Goal: Communication & Community: Answer question/provide support

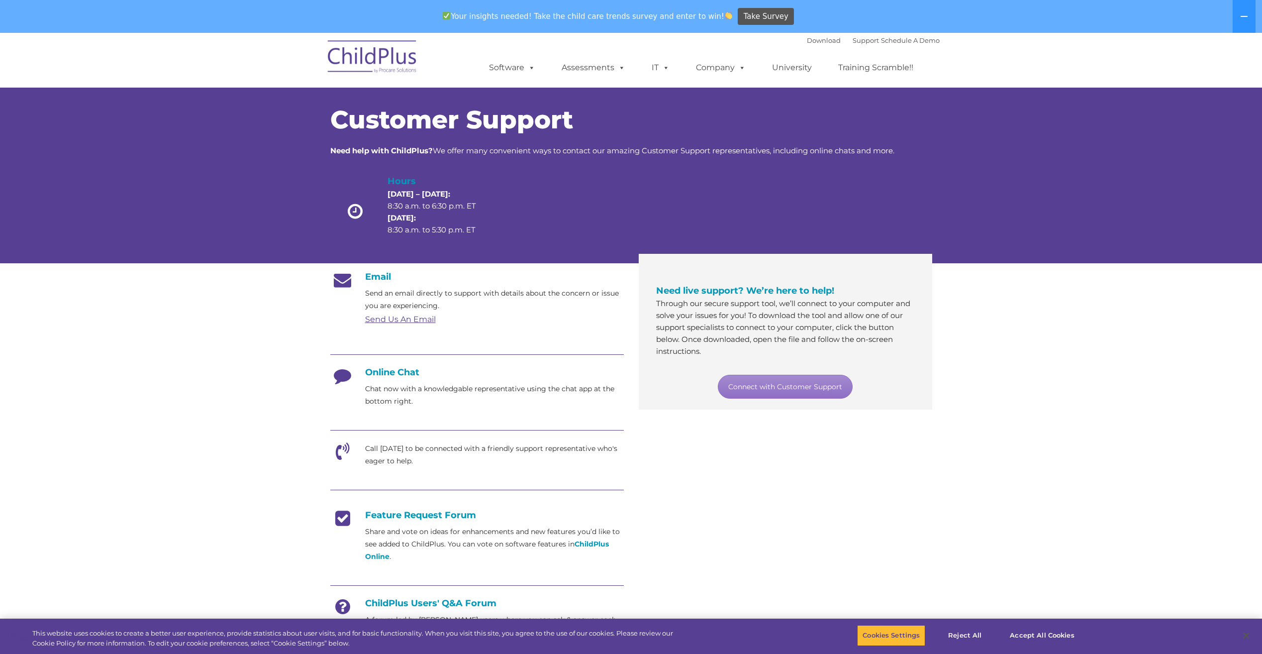
click at [508, 396] on p "Chat now with a knowledgable representative using the chat app at the bottom ri…" at bounding box center [494, 395] width 259 height 25
click at [352, 375] on icon at bounding box center [342, 379] width 25 height 25
click at [380, 372] on h4 "Online Chat" at bounding box center [477, 372] width 294 height 11
drag, startPoint x: 789, startPoint y: 377, endPoint x: 801, endPoint y: 383, distance: 13.6
click at [789, 377] on link "Connect with Customer Support" at bounding box center [785, 387] width 135 height 24
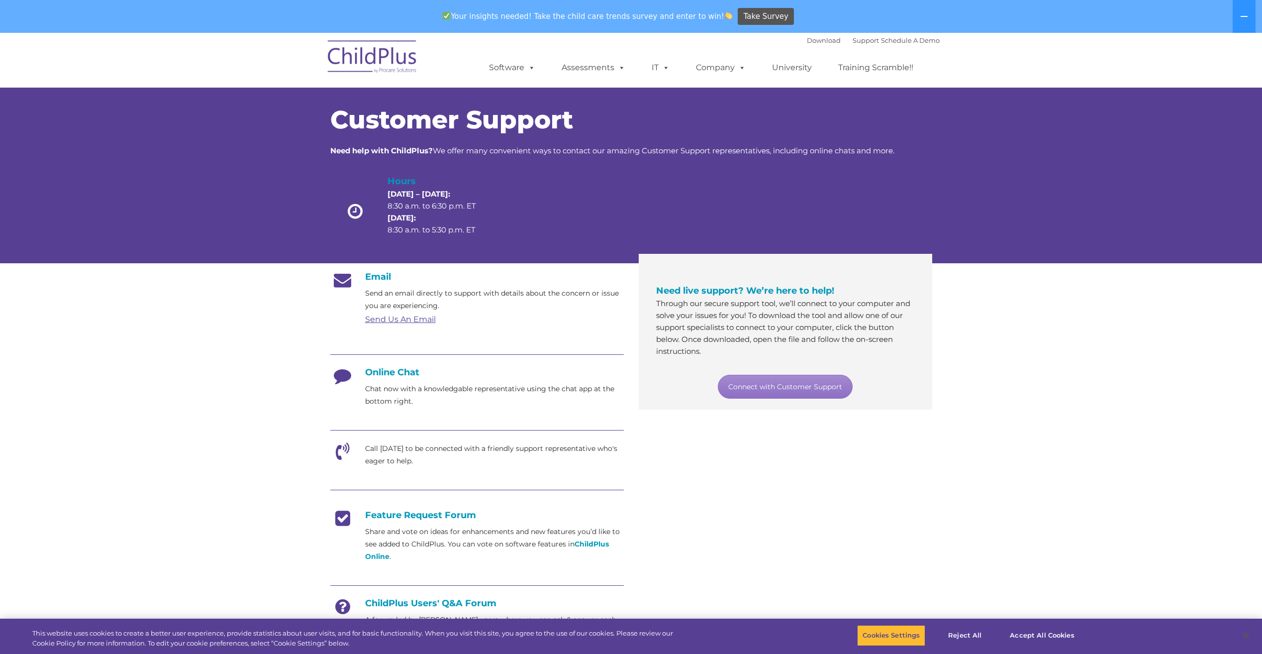
click at [390, 374] on h4 "Online Chat" at bounding box center [477, 372] width 294 height 11
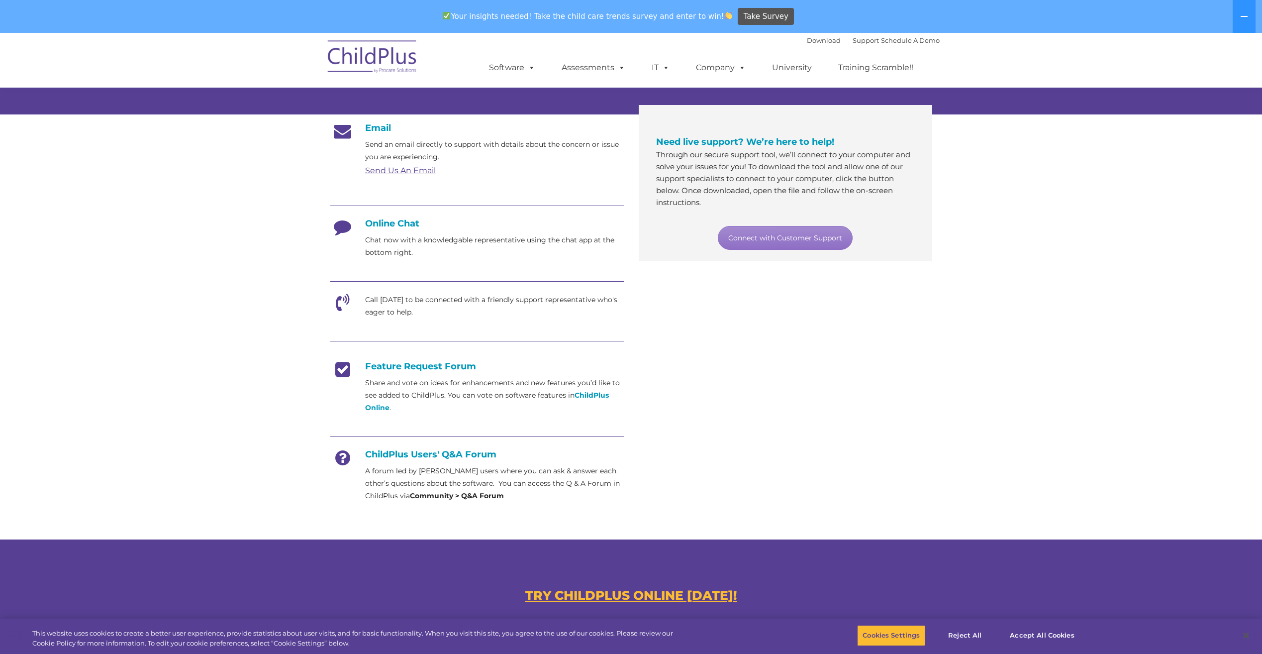
scroll to position [149, 0]
click at [341, 227] on icon at bounding box center [342, 229] width 25 height 25
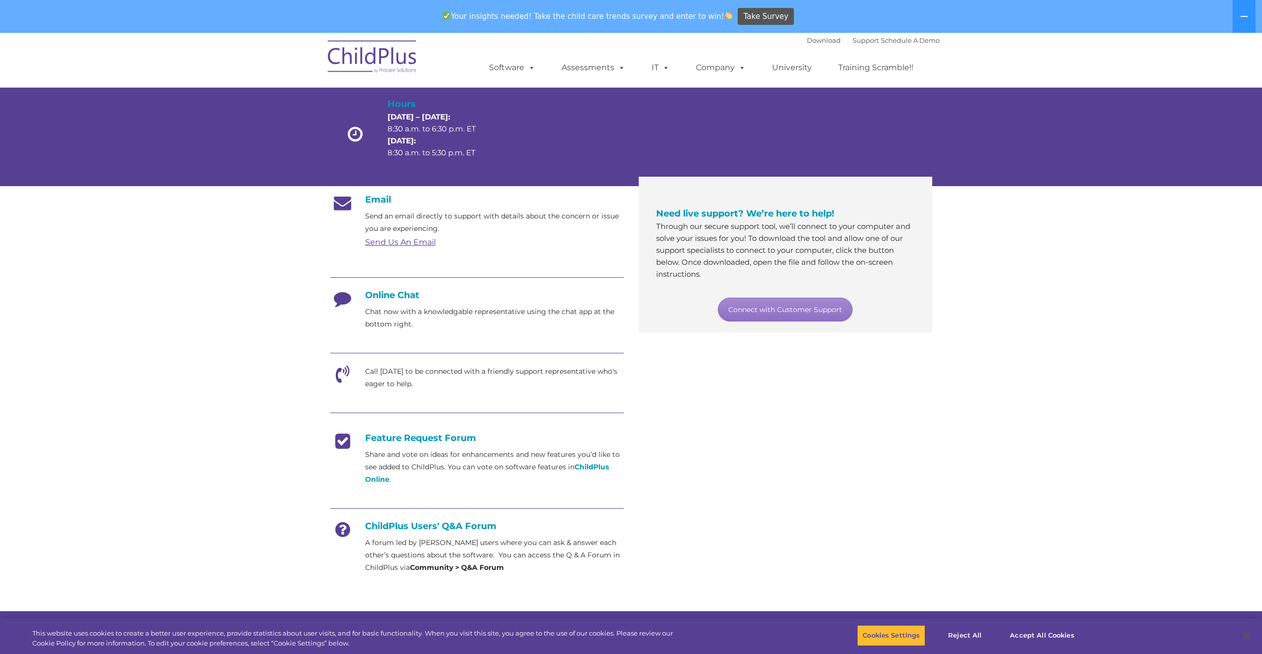
scroll to position [359, 0]
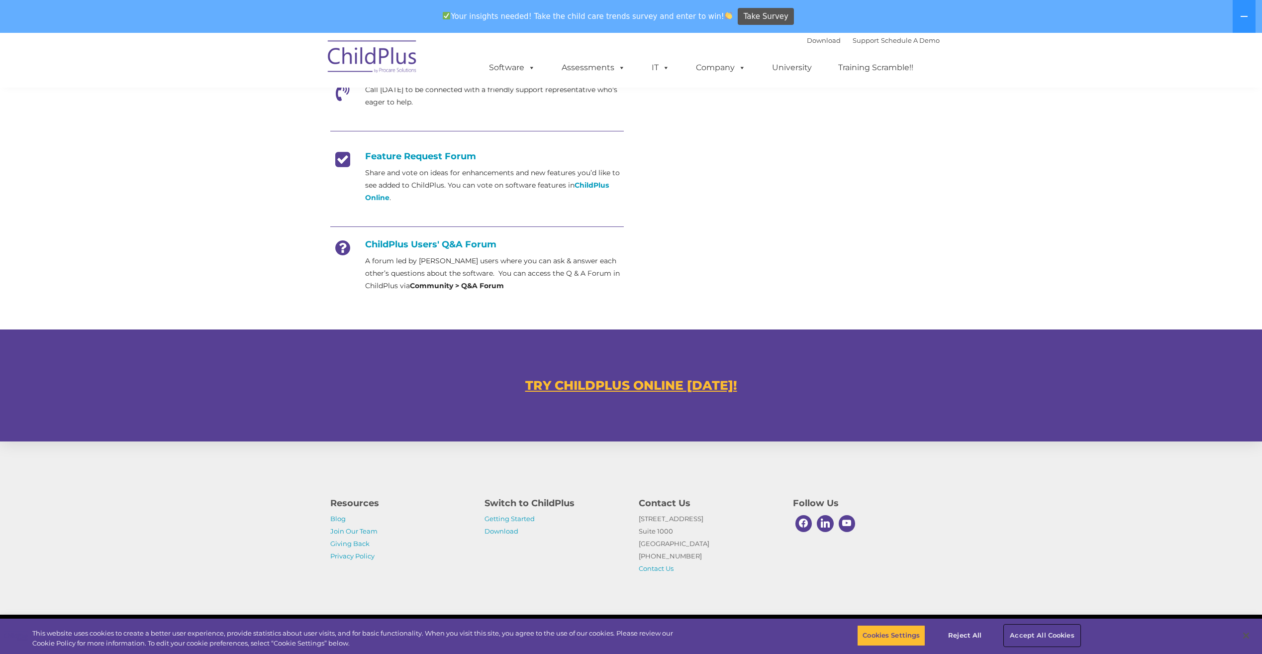
click at [1050, 640] on button "Accept All Cookies" at bounding box center [1042, 635] width 75 height 21
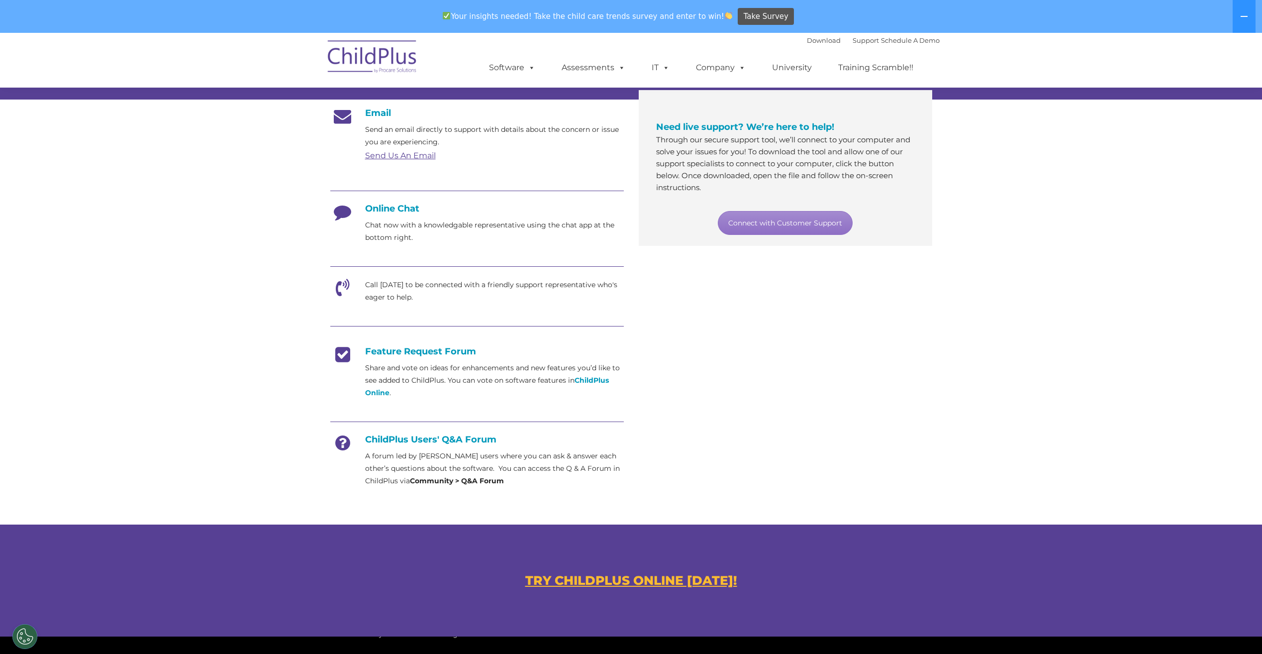
scroll to position [0, 0]
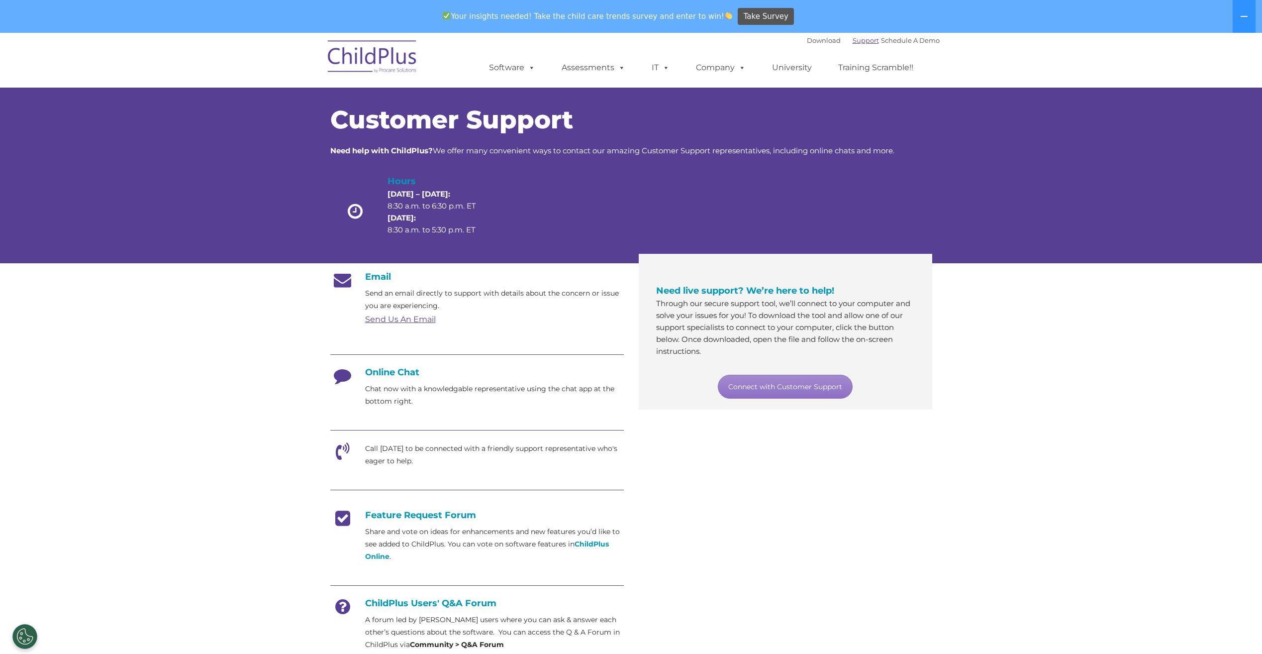
click at [857, 39] on link "Support" at bounding box center [866, 40] width 26 height 8
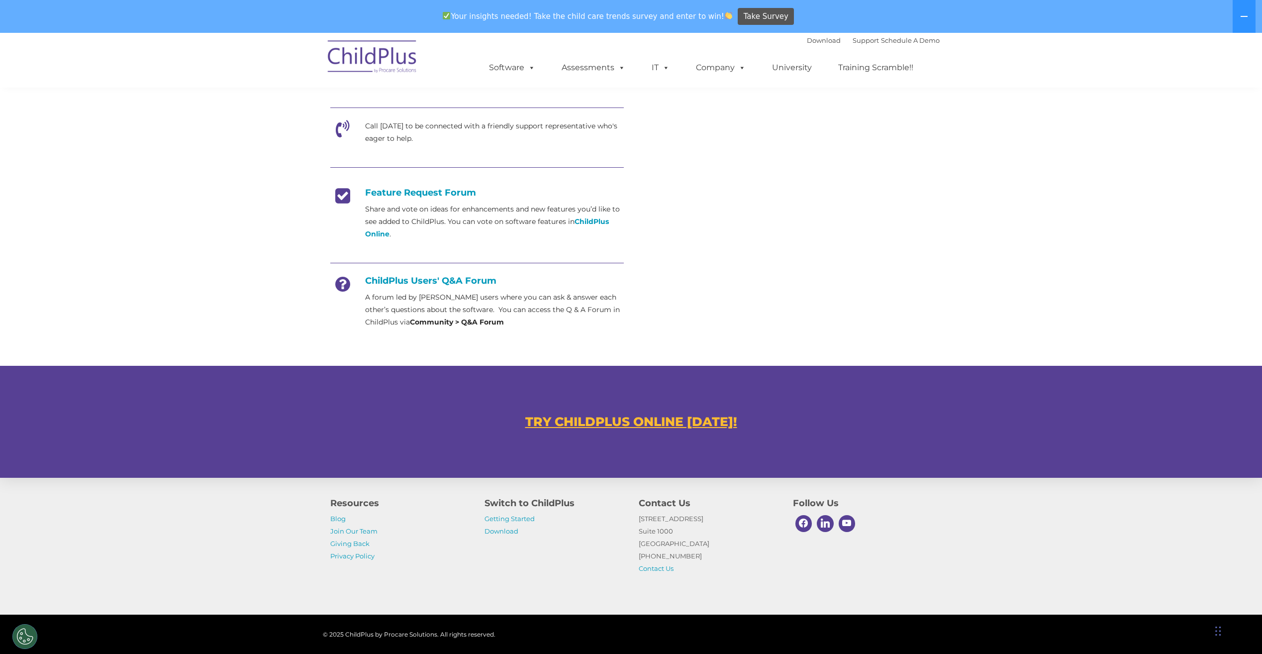
scroll to position [374, 0]
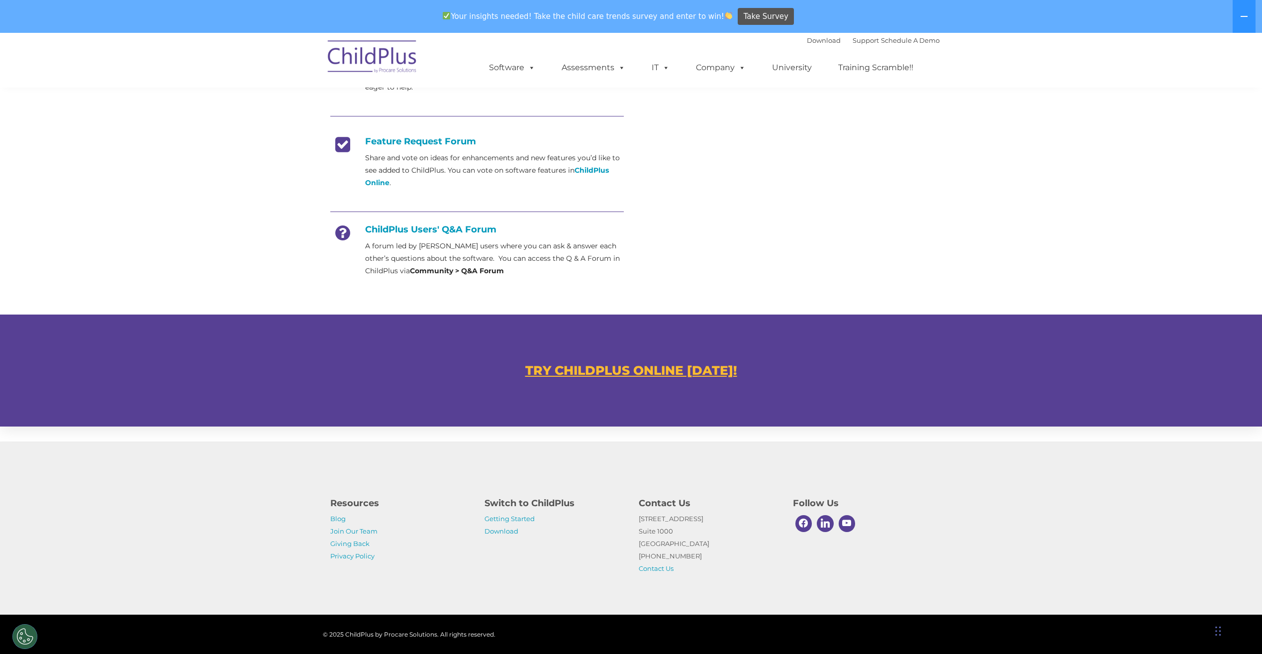
click at [1217, 632] on div "Chat Widget" at bounding box center [1150, 454] width 223 height 400
